Goal: Communication & Community: Answer question/provide support

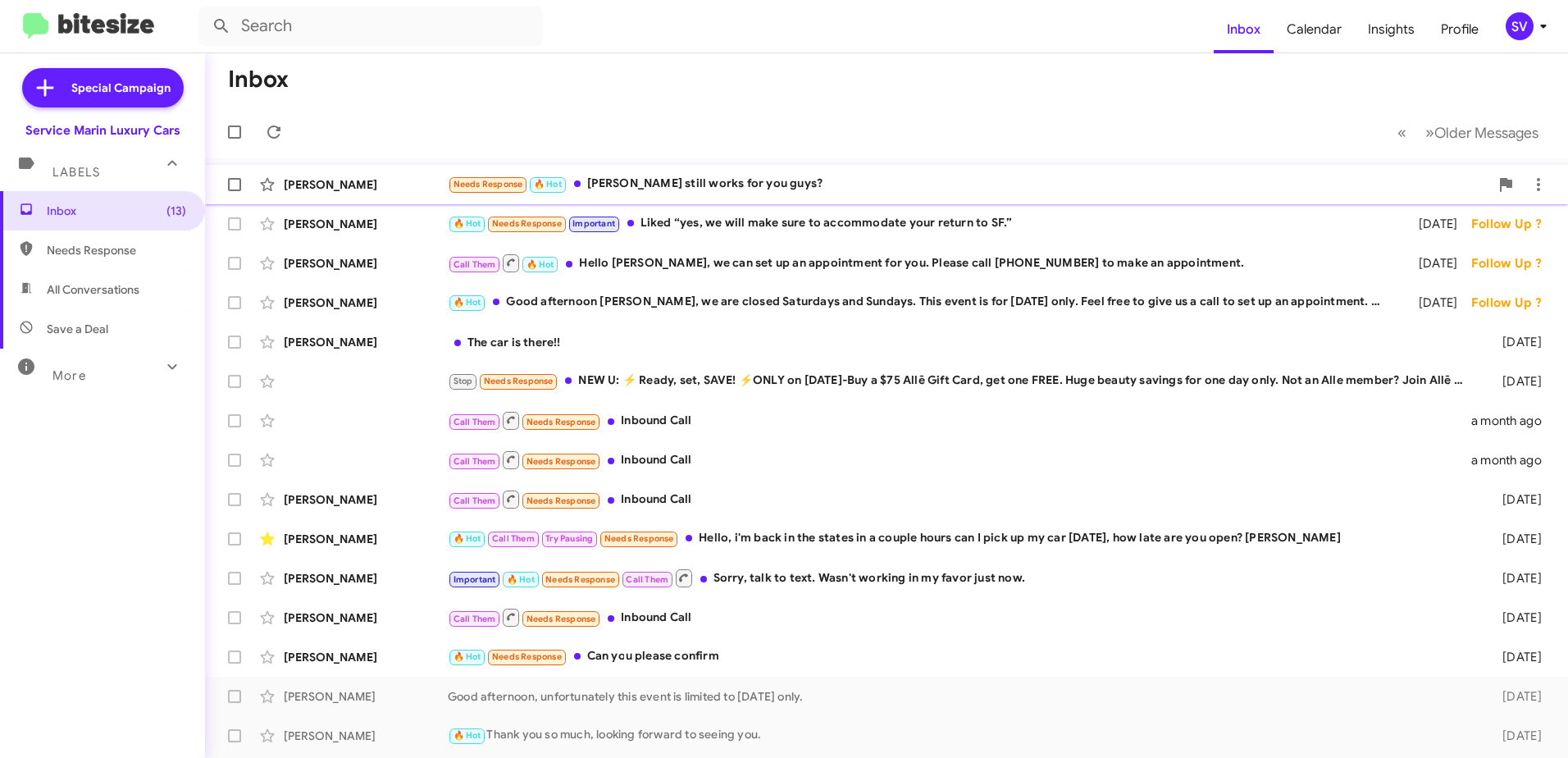
click at [698, 184] on div "Needs Response 🔥 Hot [PERSON_NAME] still works for you guys?" at bounding box center [968, 184] width 1042 height 19
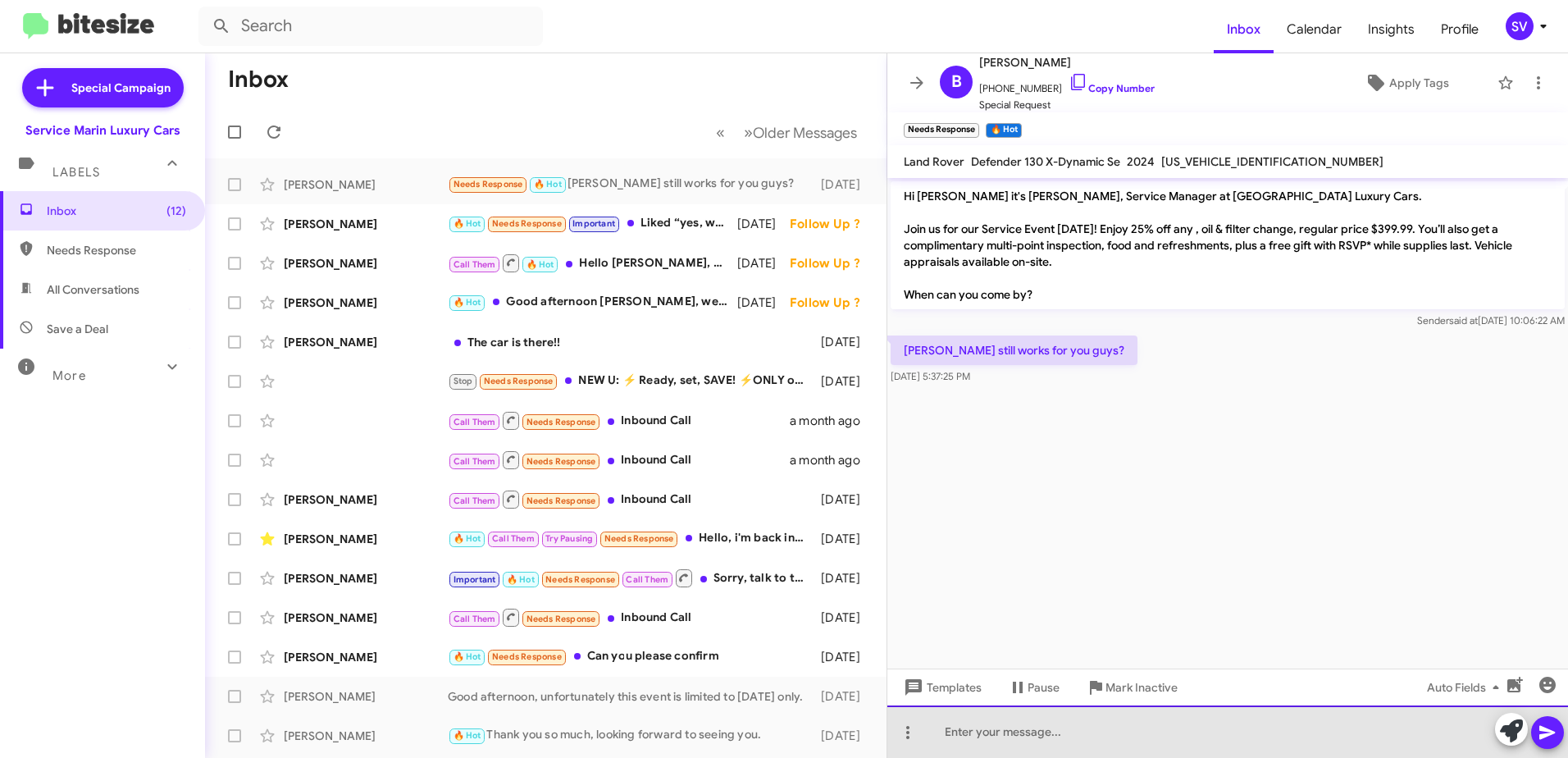
click at [1161, 733] on div at bounding box center [1227, 730] width 680 height 52
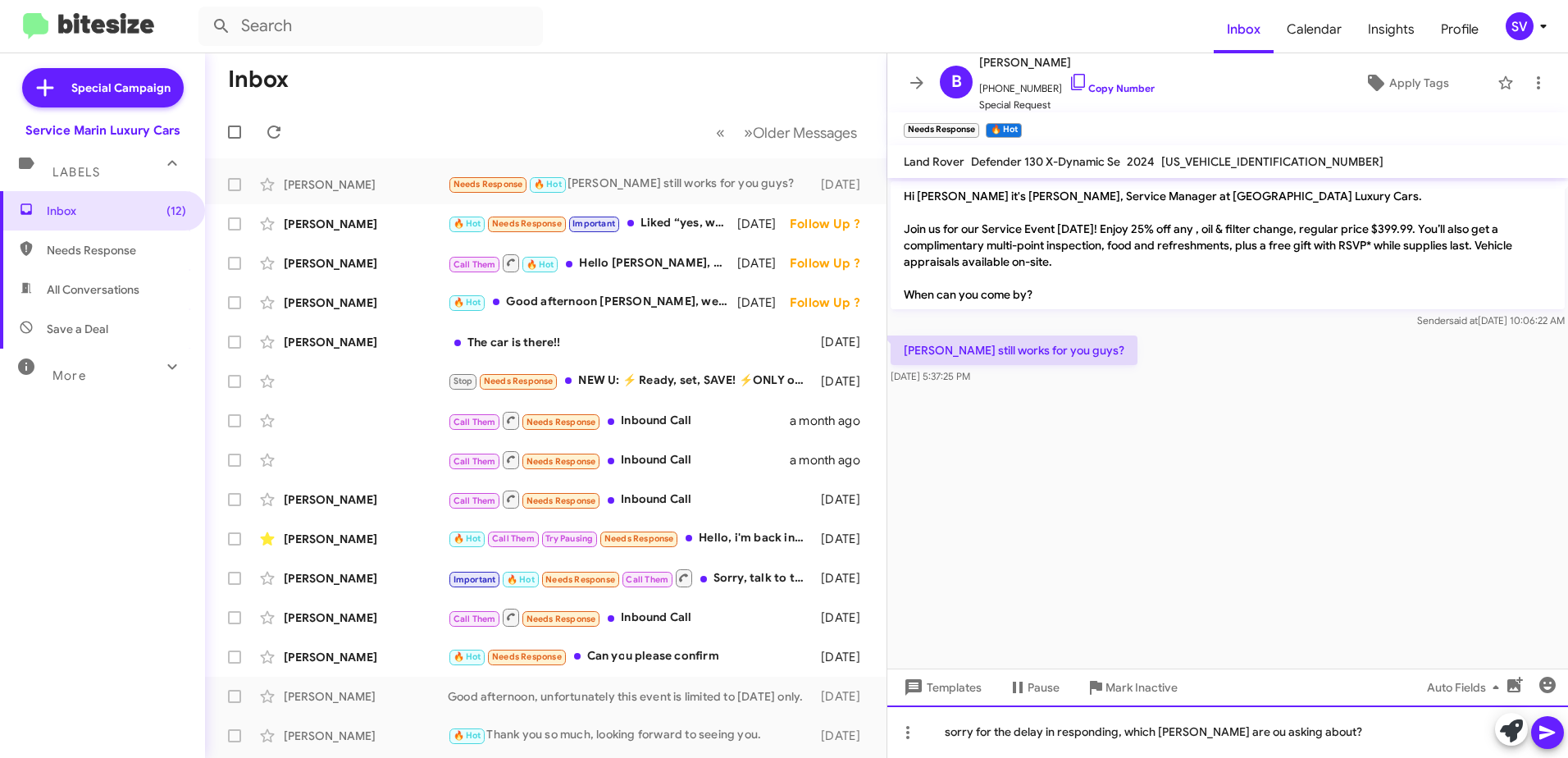
click at [1201, 731] on div "sorry for the delay in responding, which [PERSON_NAME] are ou asking about?" at bounding box center [1227, 730] width 680 height 52
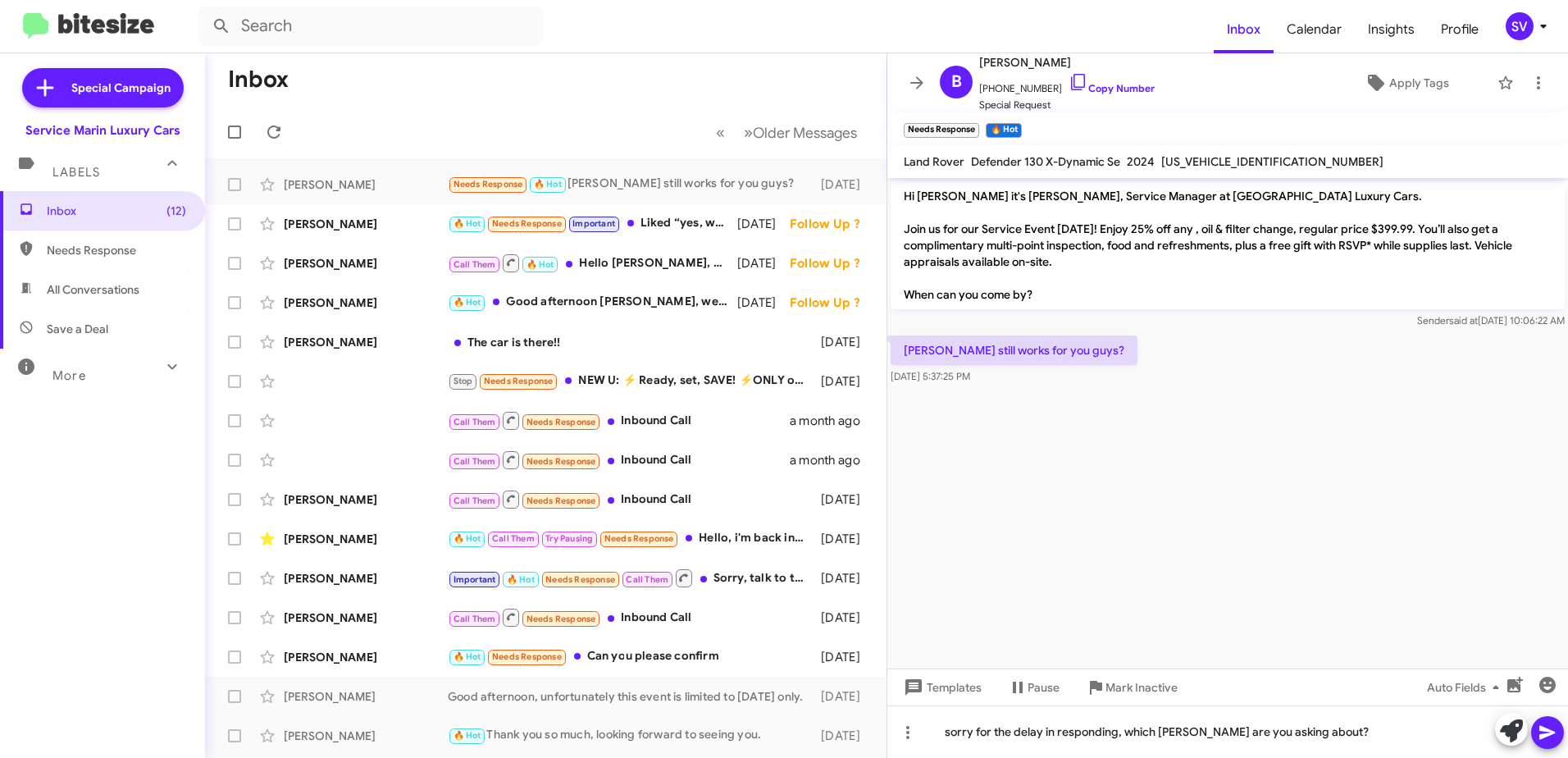
click at [1550, 735] on icon at bounding box center [1547, 732] width 20 height 20
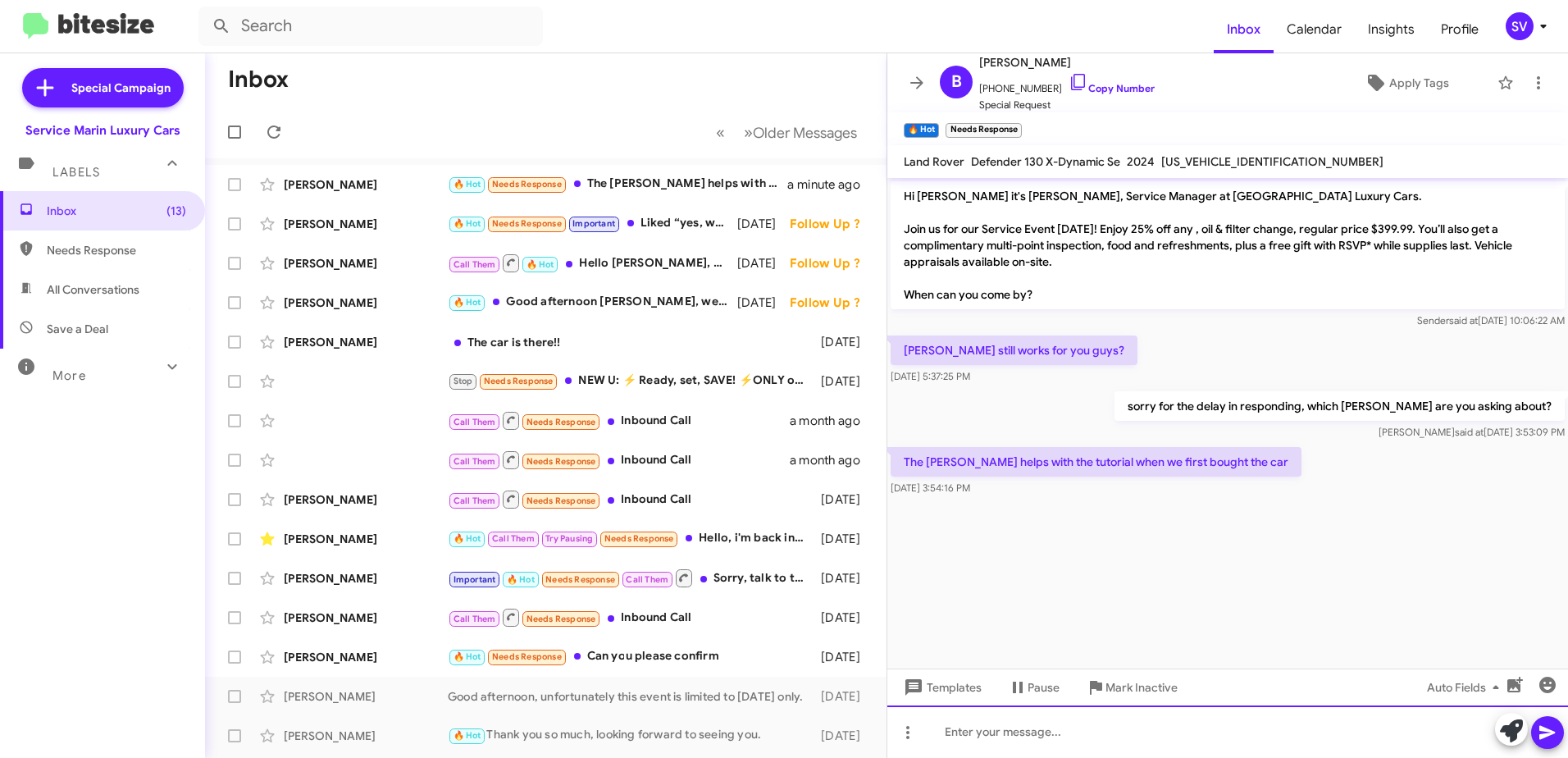
click at [1033, 741] on div at bounding box center [1227, 730] width 680 height 52
